Goal: Use online tool/utility: Utilize a website feature to perform a specific function

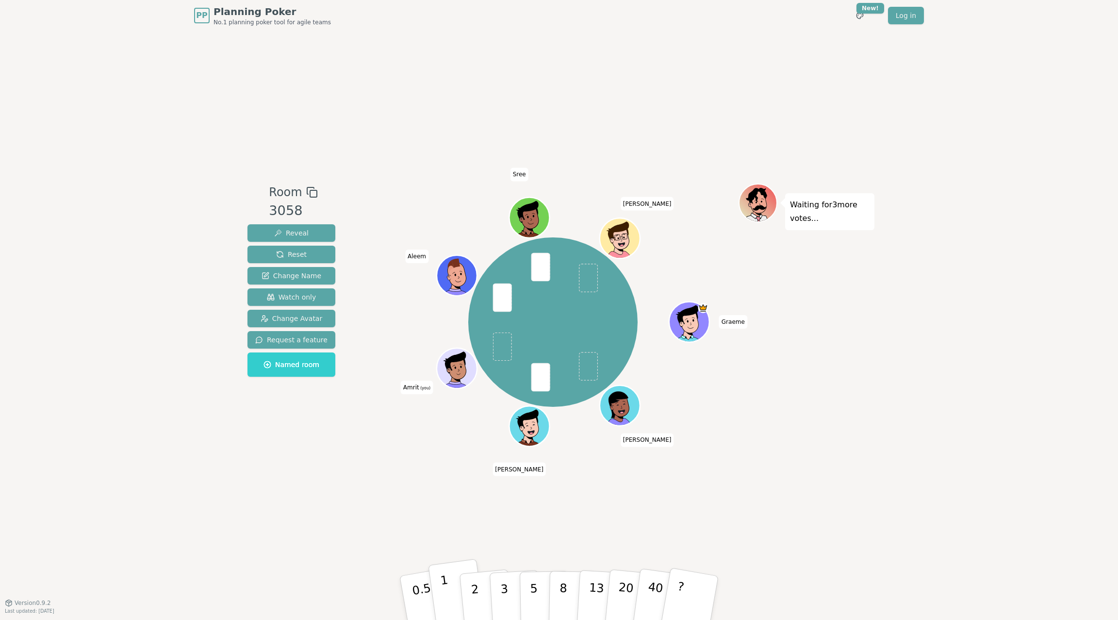
click at [445, 526] on p "1" at bounding box center [447, 599] width 15 height 53
click at [413, 526] on p "0.5" at bounding box center [423, 598] width 27 height 55
click at [438, 526] on button "1" at bounding box center [457, 598] width 58 height 79
click at [479, 526] on button "2" at bounding box center [486, 598] width 55 height 77
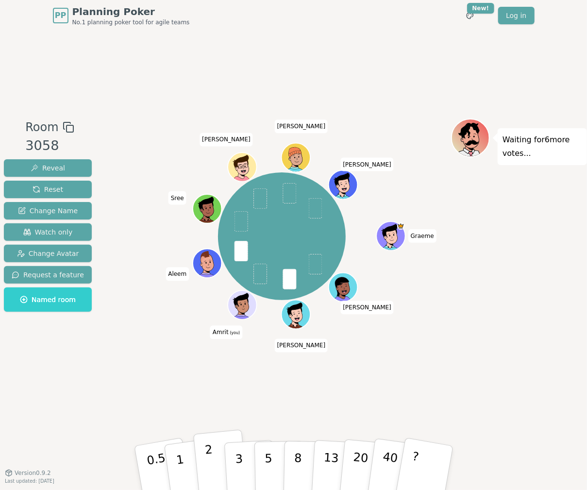
click at [215, 458] on button "2" at bounding box center [220, 468] width 55 height 77
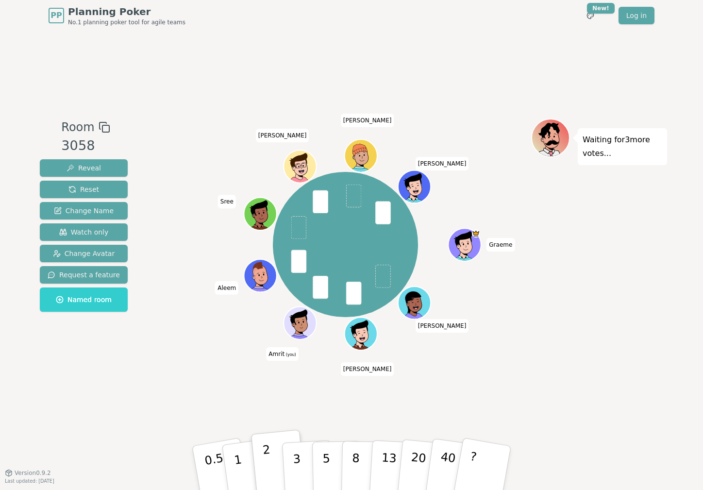
click at [262, 456] on button "2" at bounding box center [278, 468] width 55 height 77
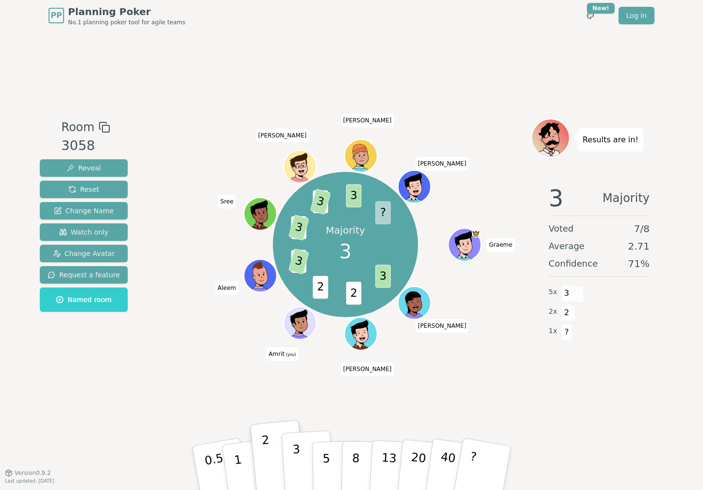
click at [298, 442] on button "3" at bounding box center [308, 468] width 53 height 76
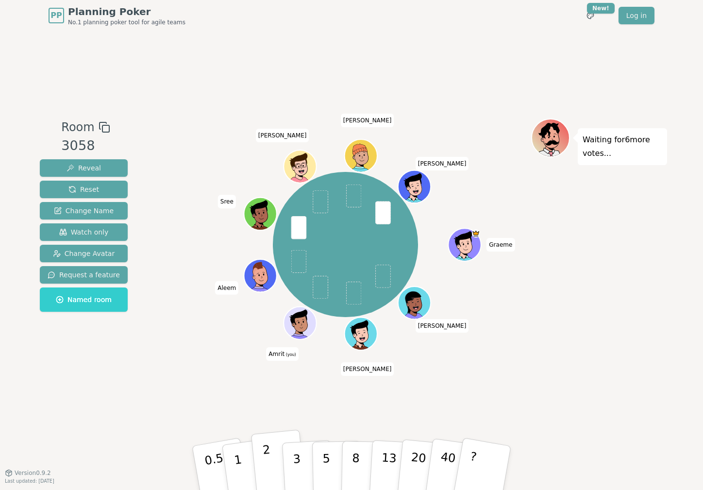
click at [274, 466] on button "2" at bounding box center [278, 468] width 55 height 77
click at [303, 456] on button "3" at bounding box center [308, 468] width 53 height 76
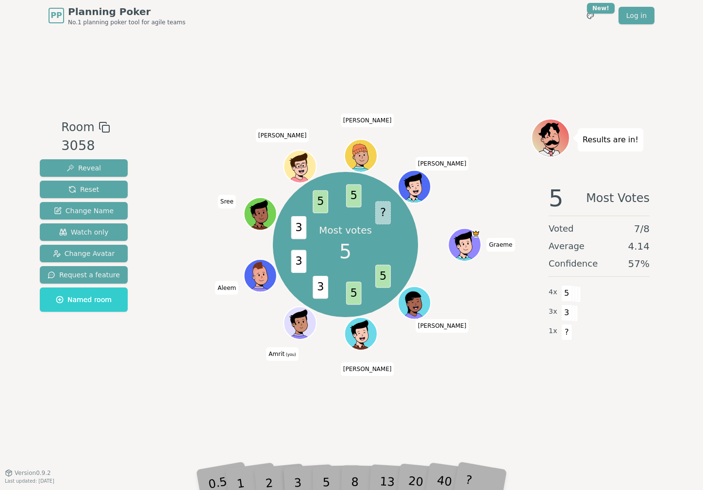
click at [300, 421] on div "Room 3058 Reveal Reset Change Name Watch only Change Avatar Request a feature N…" at bounding box center [351, 251] width 631 height 441
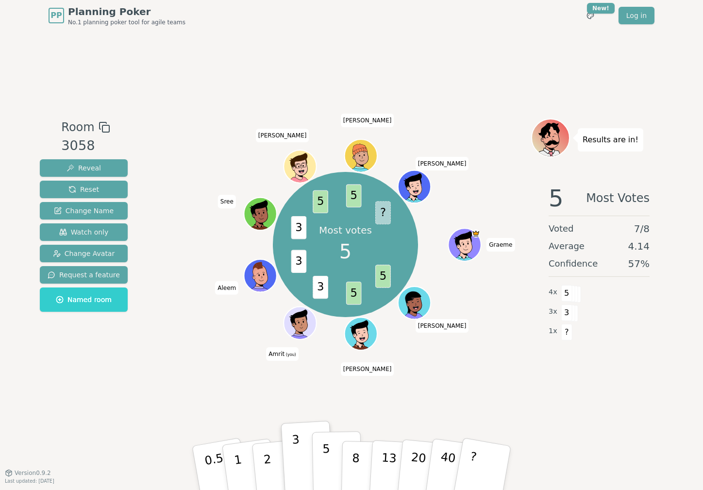
click at [327, 467] on p "5" at bounding box center [326, 468] width 8 height 52
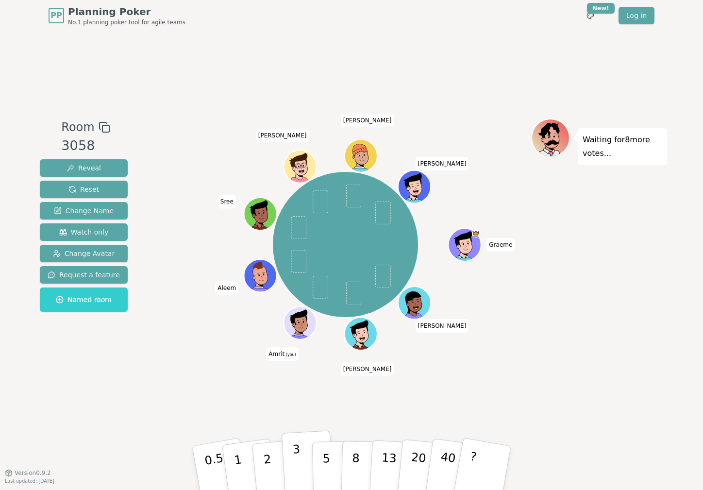
click at [293, 447] on p "3" at bounding box center [297, 468] width 11 height 53
click at [269, 458] on p "2" at bounding box center [268, 469] width 13 height 53
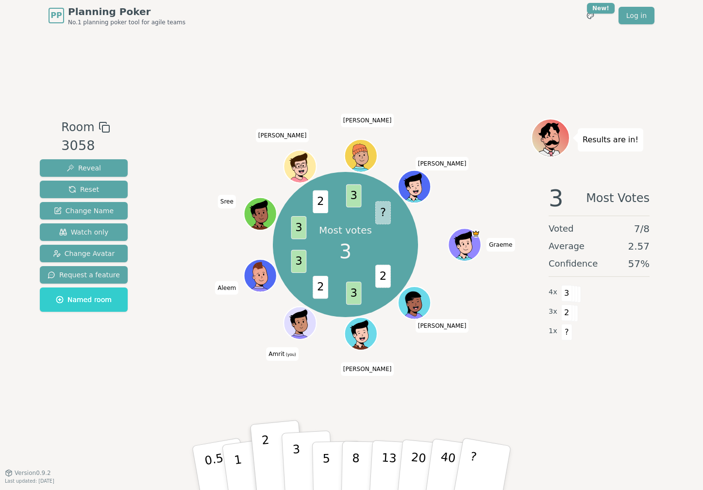
click at [296, 457] on p "3" at bounding box center [297, 468] width 11 height 53
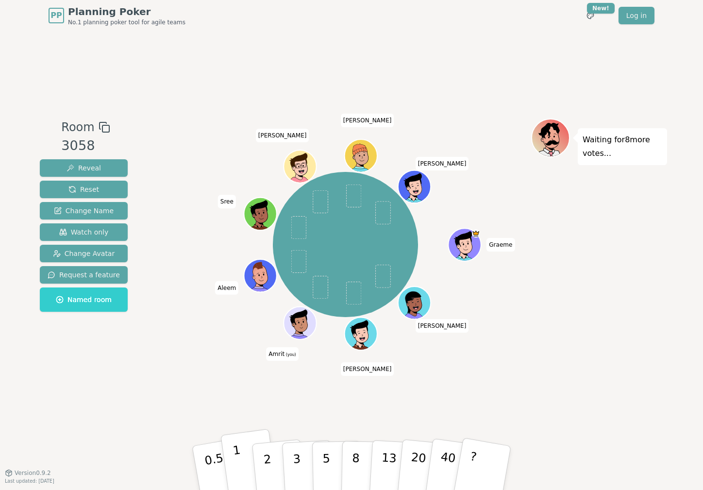
click at [263, 441] on button "1" at bounding box center [249, 468] width 58 height 79
click at [265, 448] on button "2" at bounding box center [278, 468] width 55 height 77
drag, startPoint x: 113, startPoint y: 359, endPoint x: 238, endPoint y: 392, distance: 129.0
click at [114, 360] on div "Room 3058 Reveal Reset Change Name Watch only Change Avatar Request a feature N…" at bounding box center [84, 251] width 96 height 267
click at [264, 462] on p "2" at bounding box center [268, 469] width 13 height 53
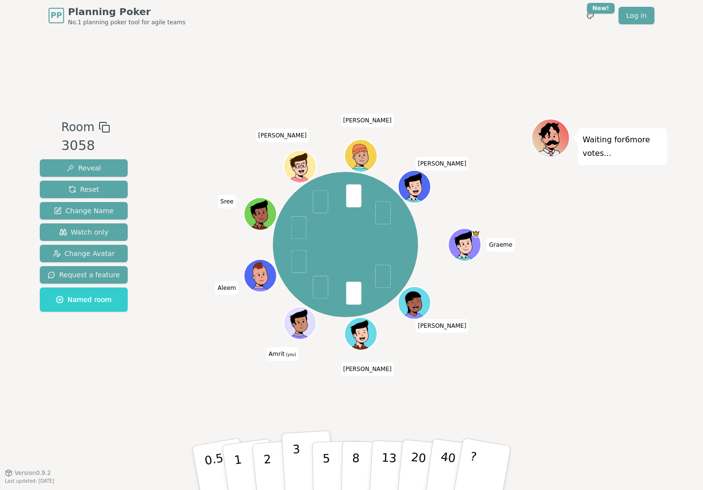
click at [294, 466] on p "3" at bounding box center [297, 468] width 11 height 53
click at [257, 450] on button "2" at bounding box center [278, 468] width 55 height 77
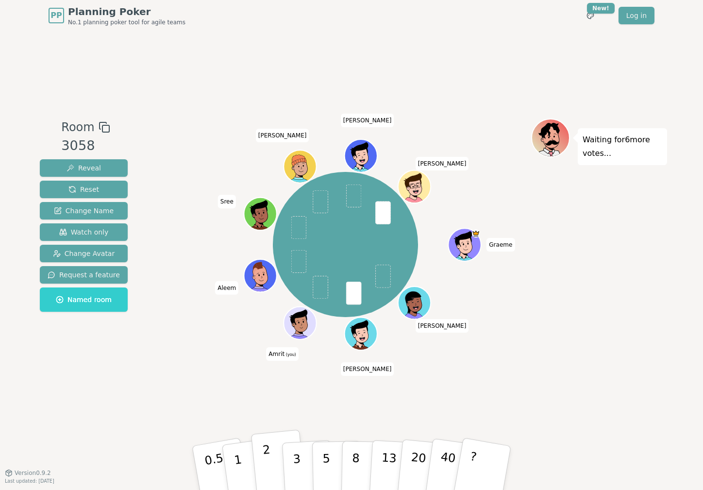
click at [273, 459] on button "2" at bounding box center [278, 468] width 55 height 77
click at [265, 458] on p "2" at bounding box center [268, 469] width 13 height 53
